Goal: Task Accomplishment & Management: Manage account settings

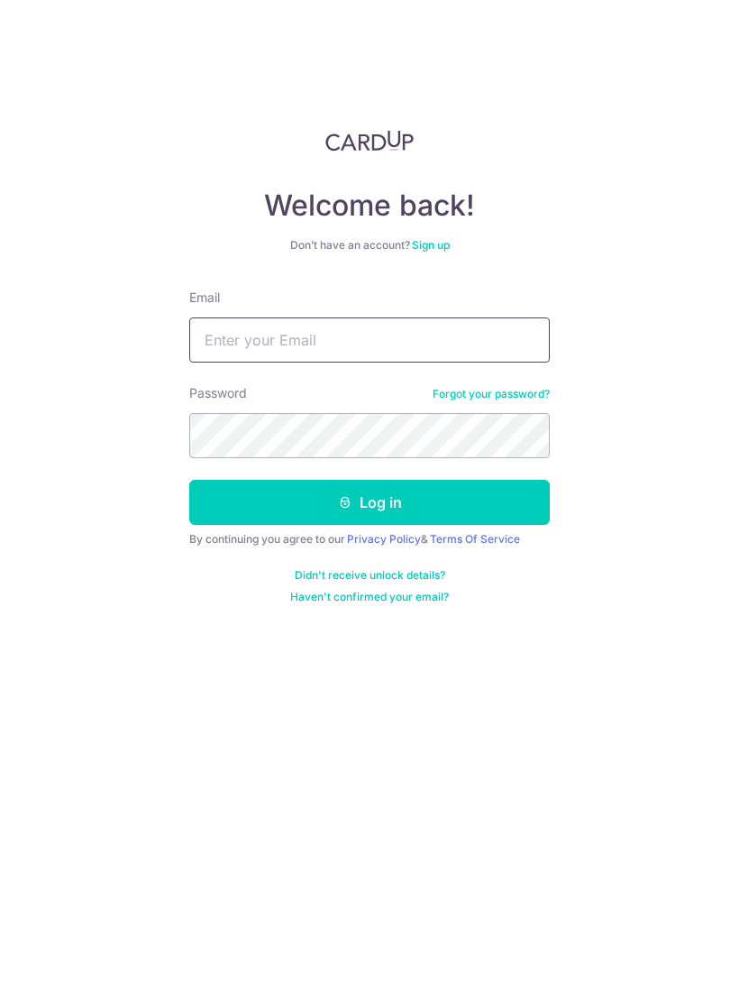
type input "[EMAIL_ADDRESS][DOMAIN_NAME]"
click at [370, 502] on button "Log in" at bounding box center [369, 502] width 361 height 45
click at [492, 508] on button "Log in" at bounding box center [369, 502] width 361 height 45
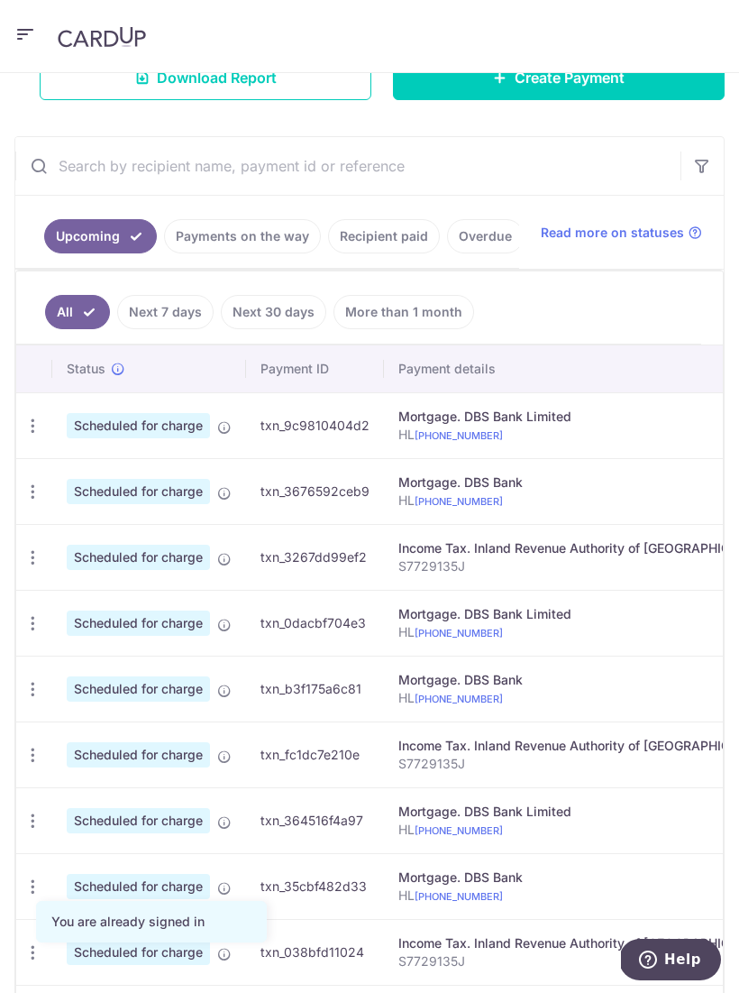
scroll to position [336, 0]
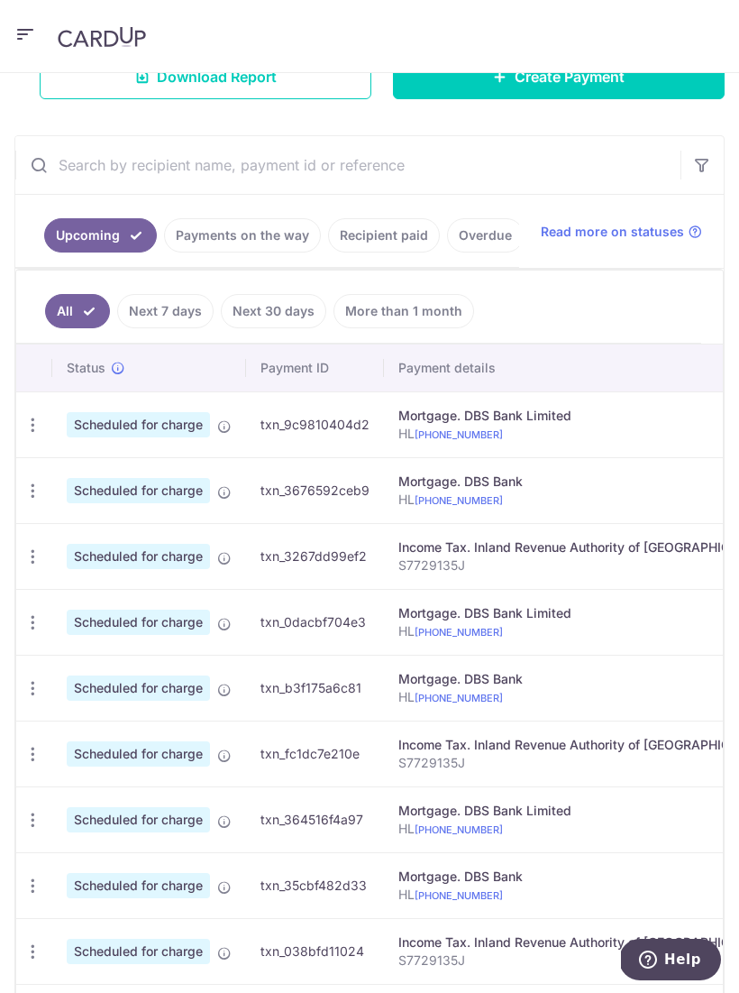
click at [166, 319] on link "Next 7 days" at bounding box center [165, 311] width 96 height 34
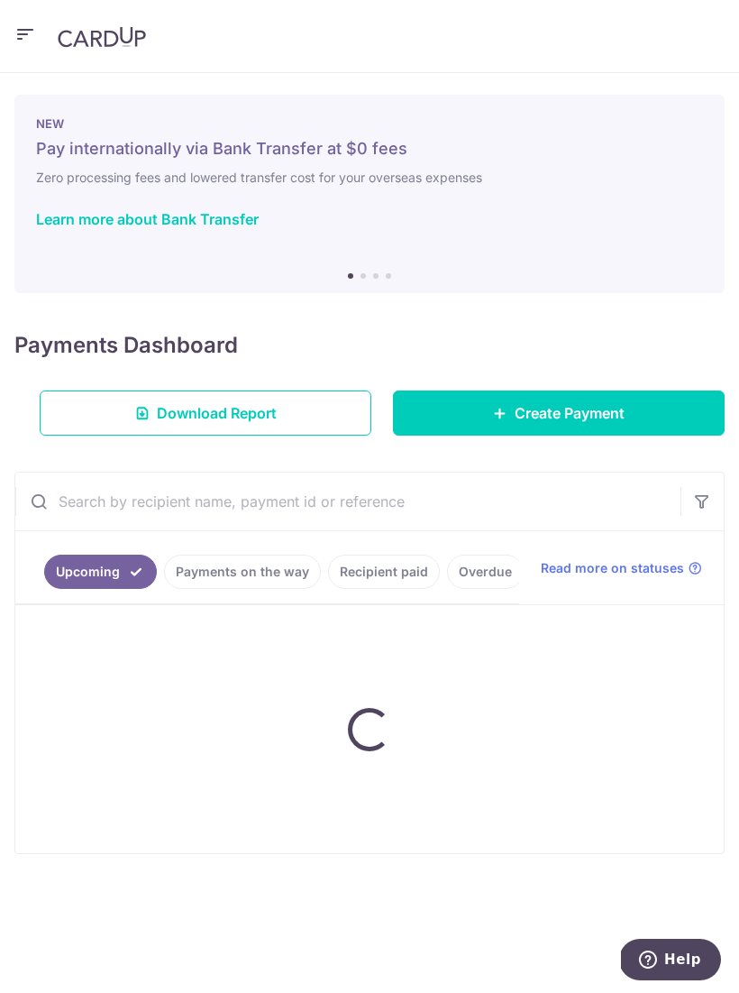
scroll to position [0, 0]
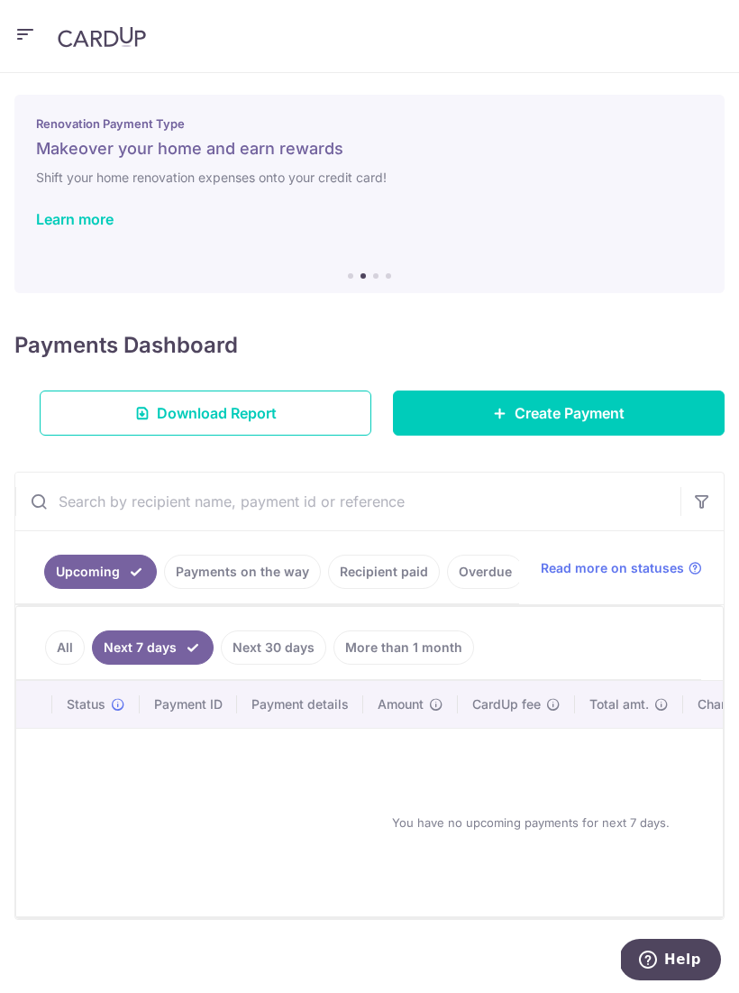
click at [274, 578] on link "Payments on the way" at bounding box center [242, 571] width 157 height 34
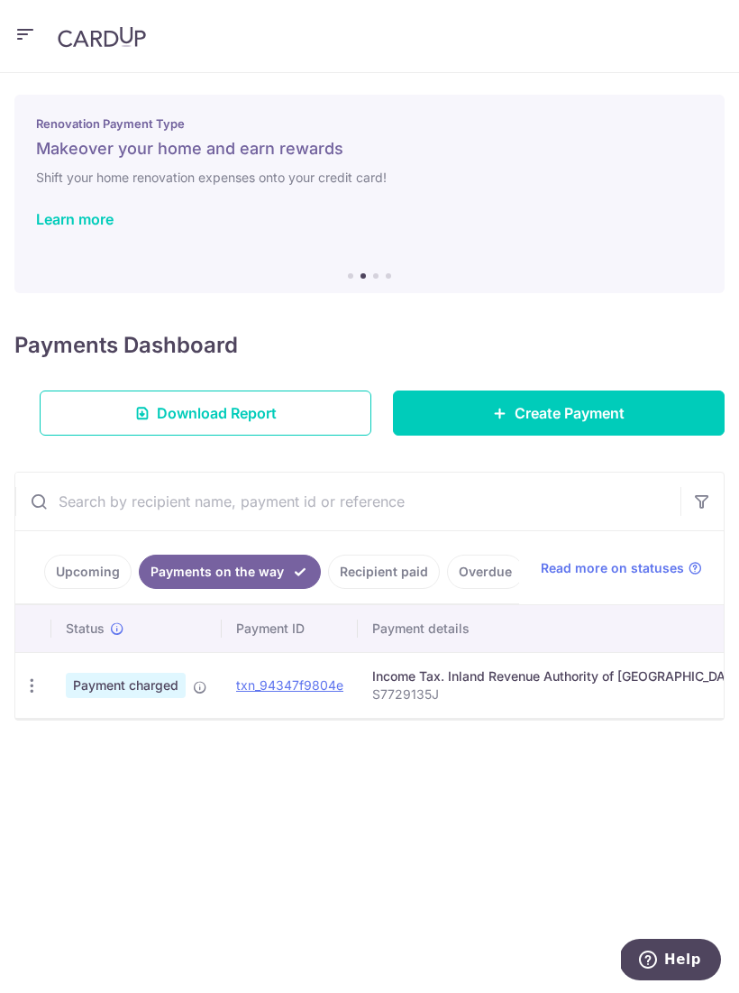
click at [391, 565] on link "Recipient paid" at bounding box center [384, 571] width 112 height 34
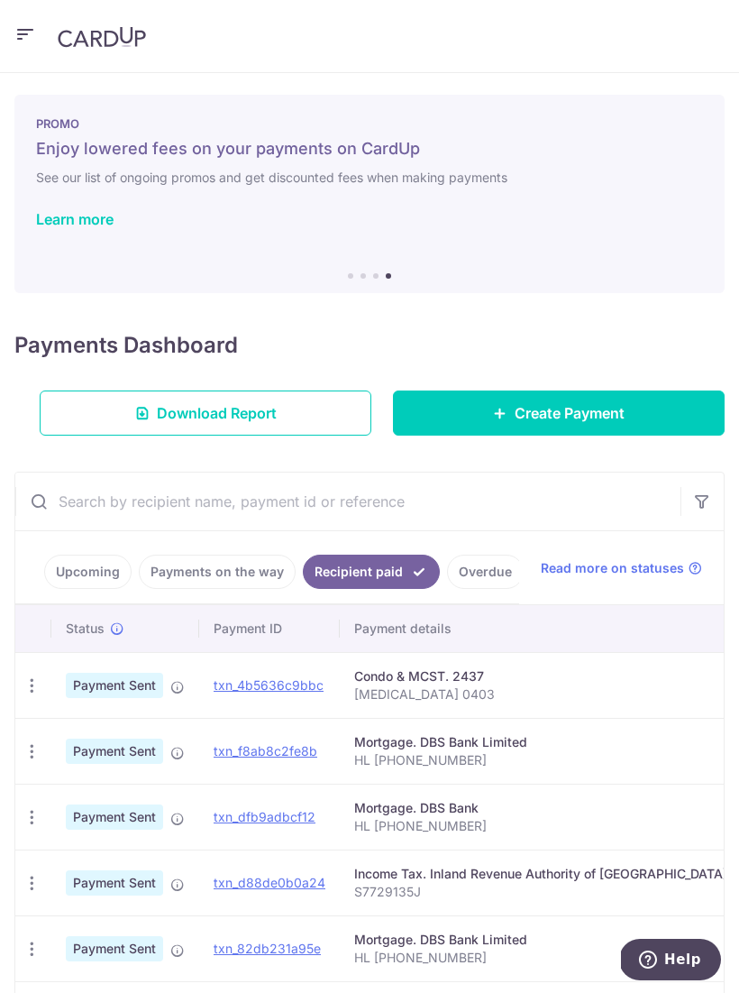
click at [15, 45] on icon "button" at bounding box center [25, 34] width 22 height 23
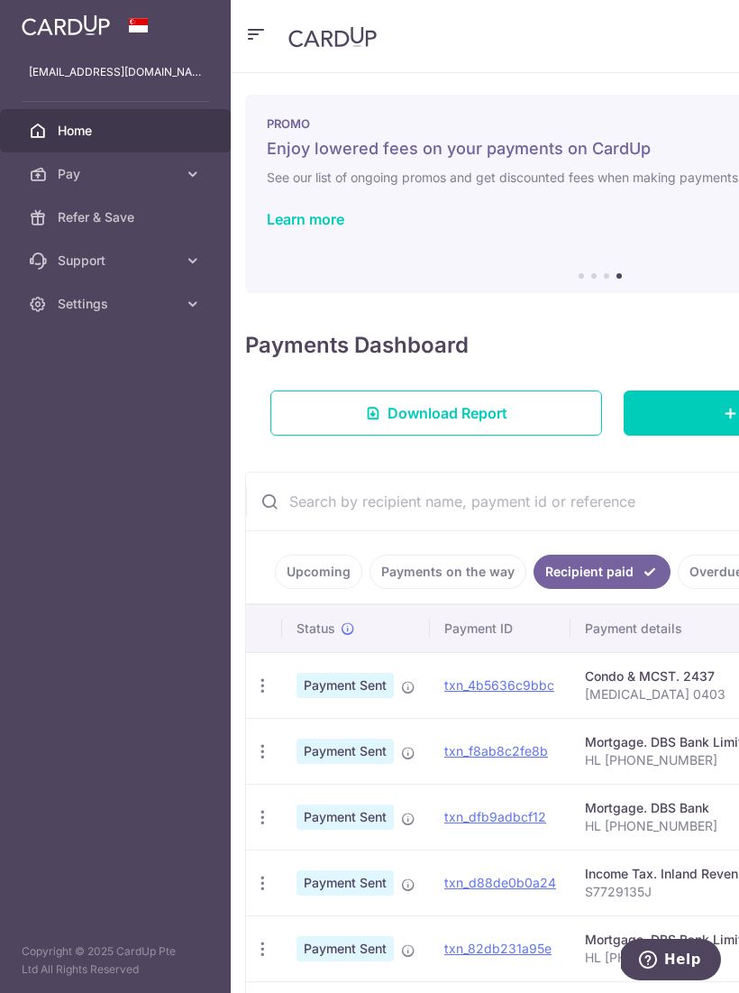
click at [188, 319] on link "Settings" at bounding box center [115, 303] width 231 height 43
click at [69, 394] on span "Logout" at bounding box center [117, 390] width 119 height 18
